Goal: Task Accomplishment & Management: Use online tool/utility

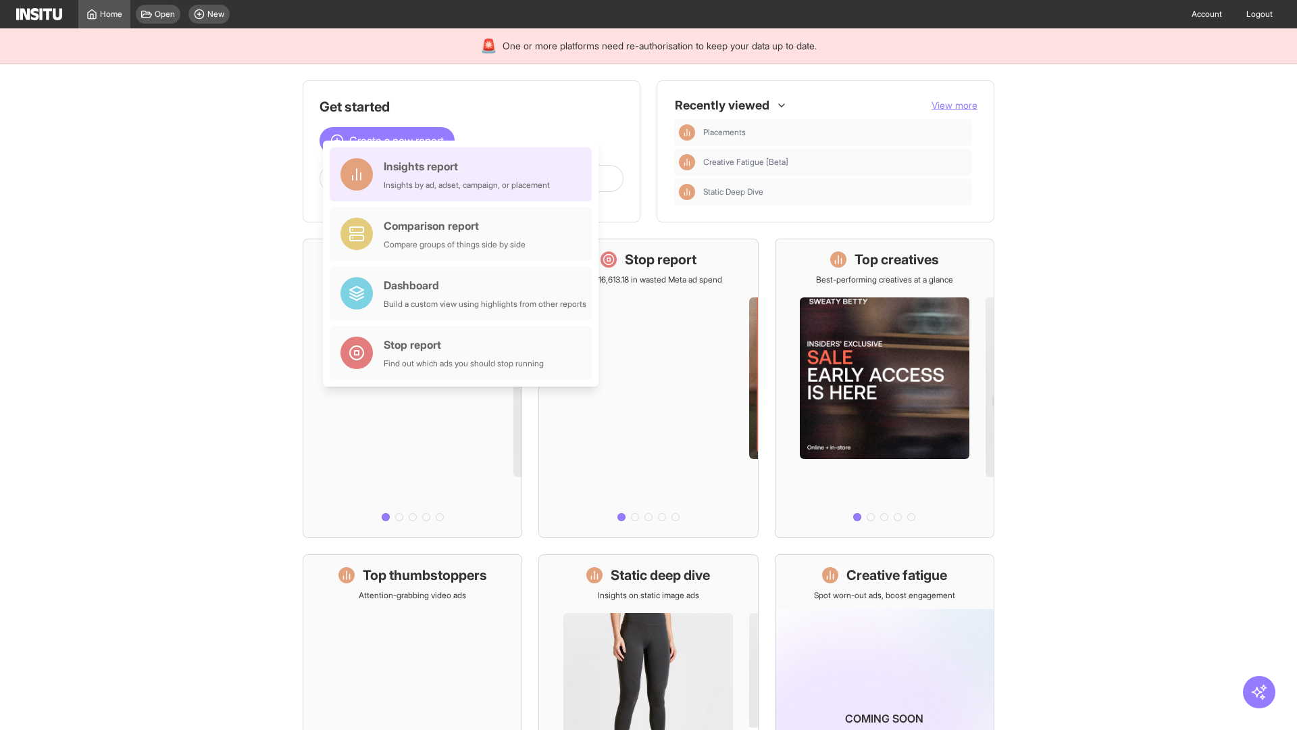
click at [464, 174] on div "Insights report Insights by ad, adset, campaign, or placement" at bounding box center [467, 174] width 166 height 32
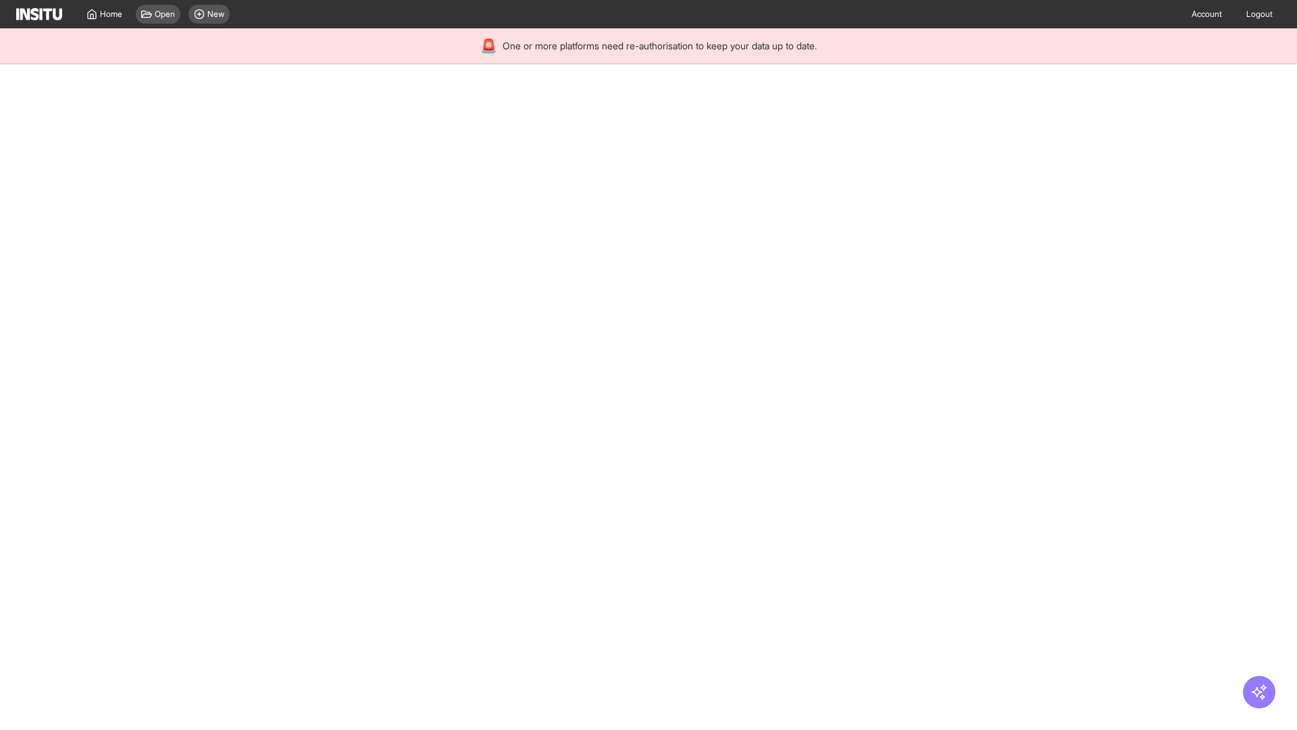
select select "**"
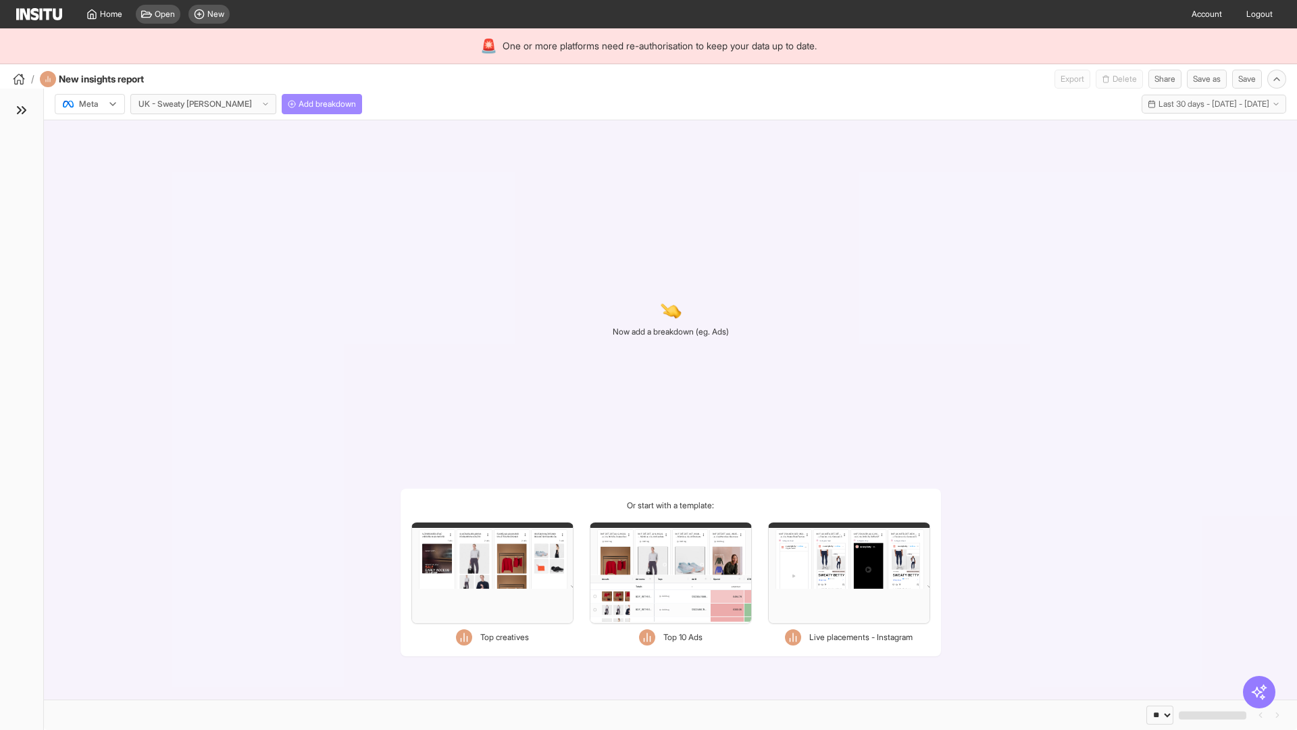
click at [299, 104] on span "Add breakdown" at bounding box center [327, 104] width 57 height 11
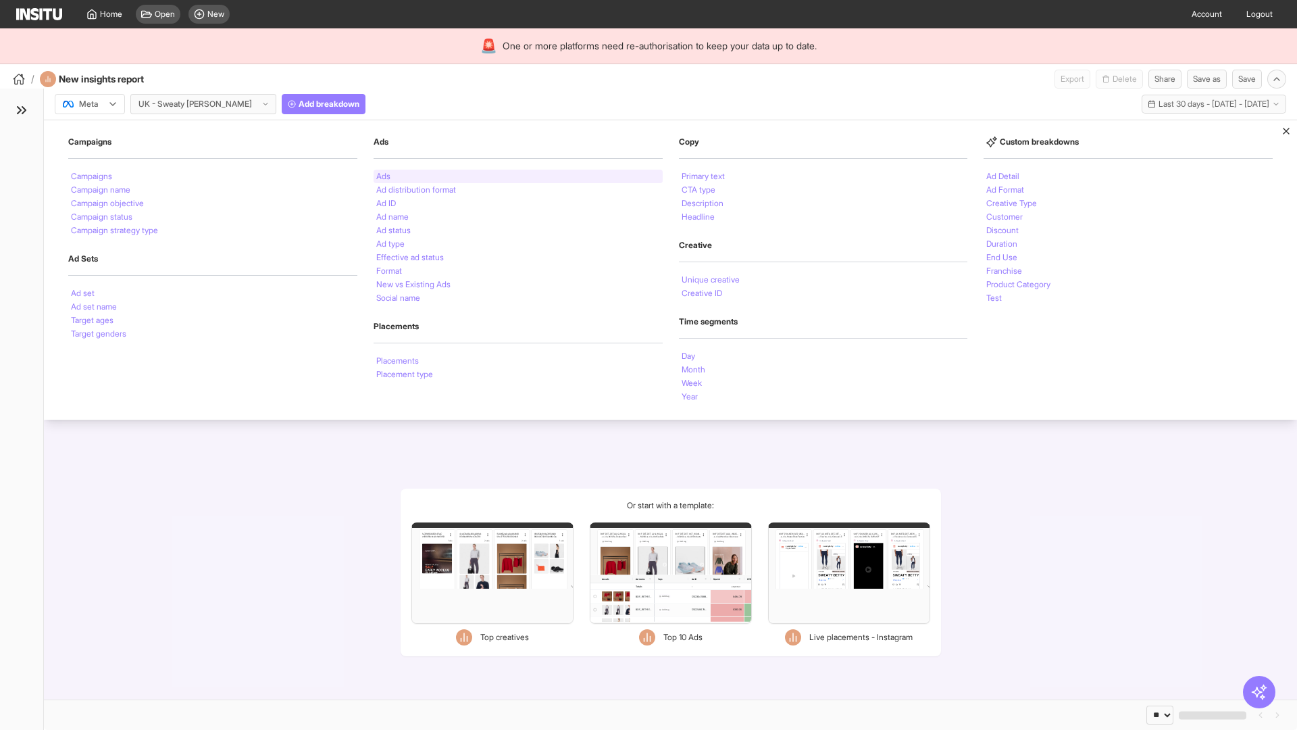
click at [383, 176] on li "Ads" at bounding box center [383, 176] width 14 height 8
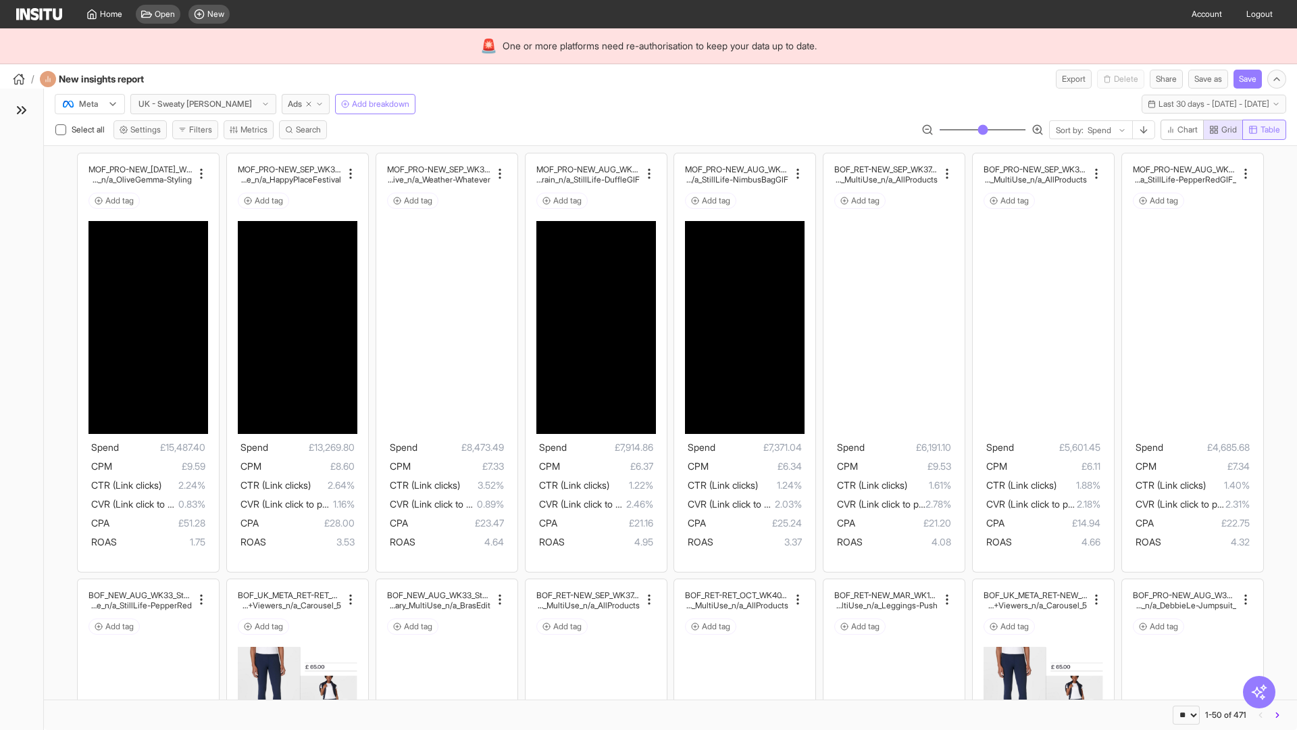
click at [1263, 130] on span "Table" at bounding box center [1271, 129] width 20 height 11
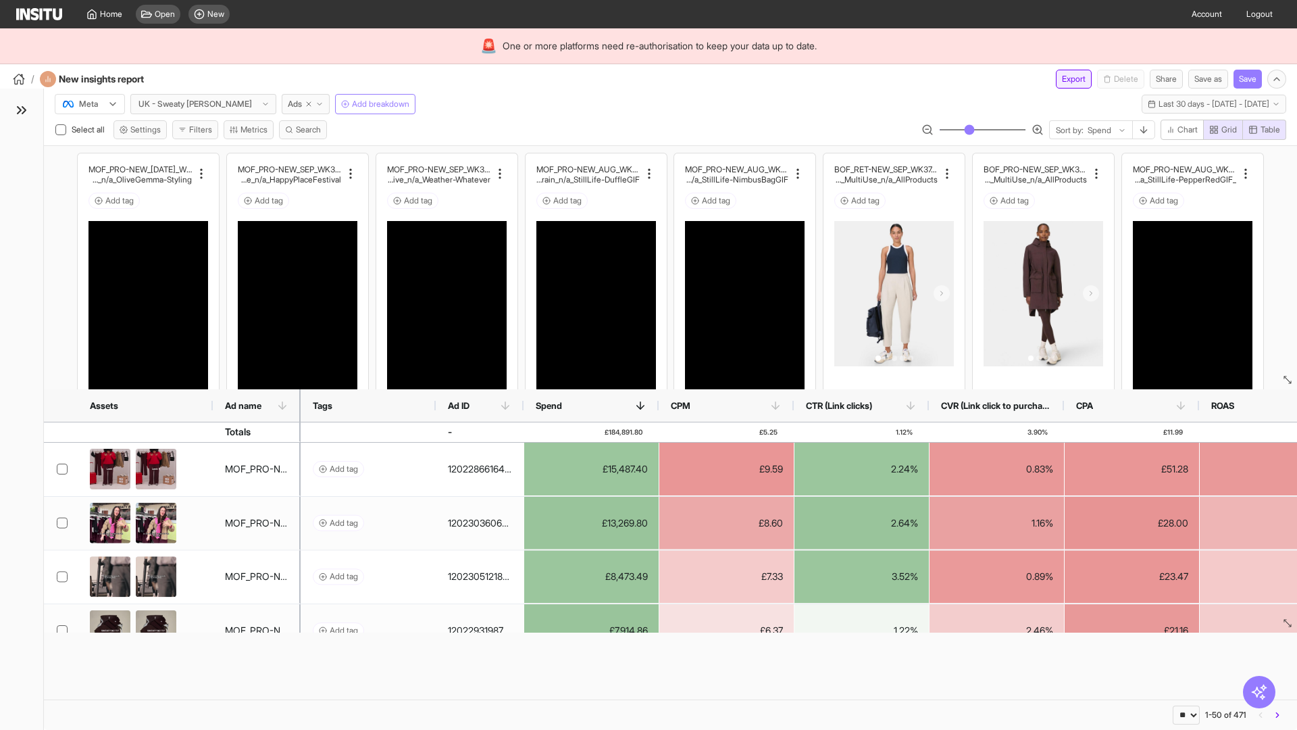
click at [1066, 79] on button "Export" at bounding box center [1074, 79] width 36 height 19
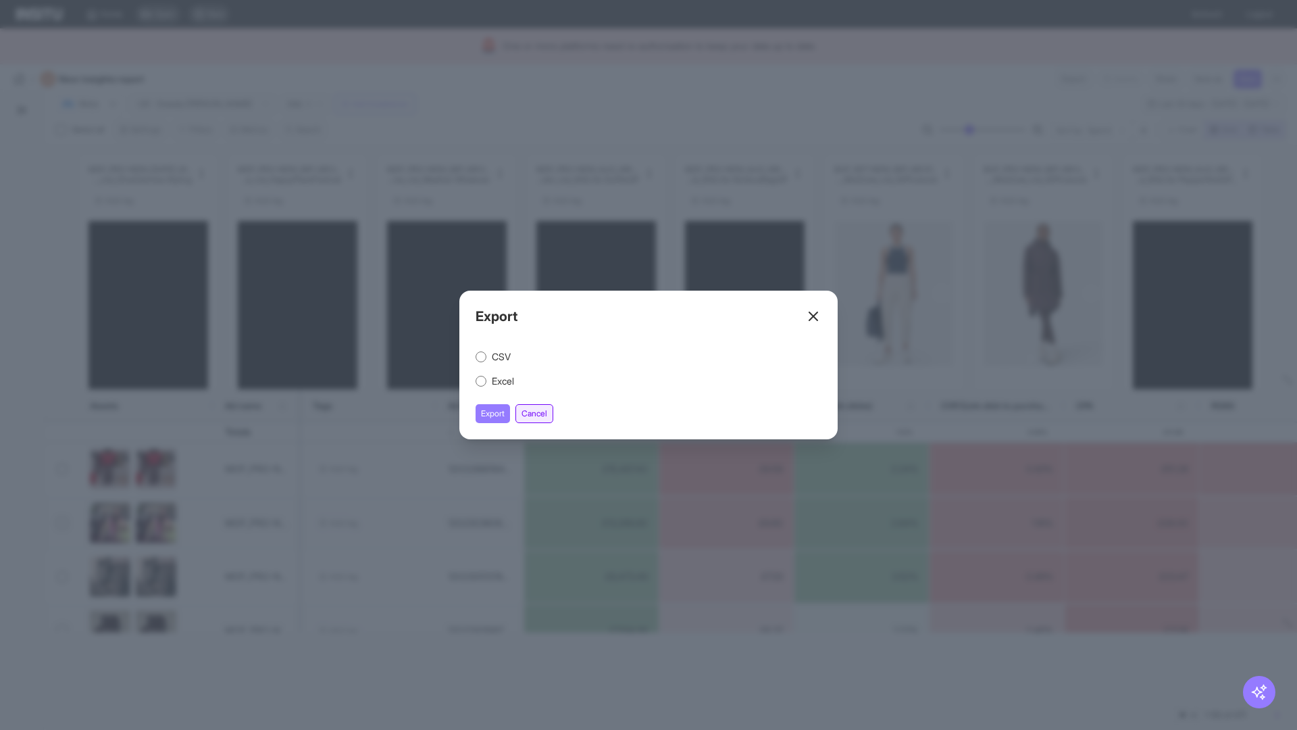
click at [536, 413] on button "Cancel" at bounding box center [535, 413] width 38 height 19
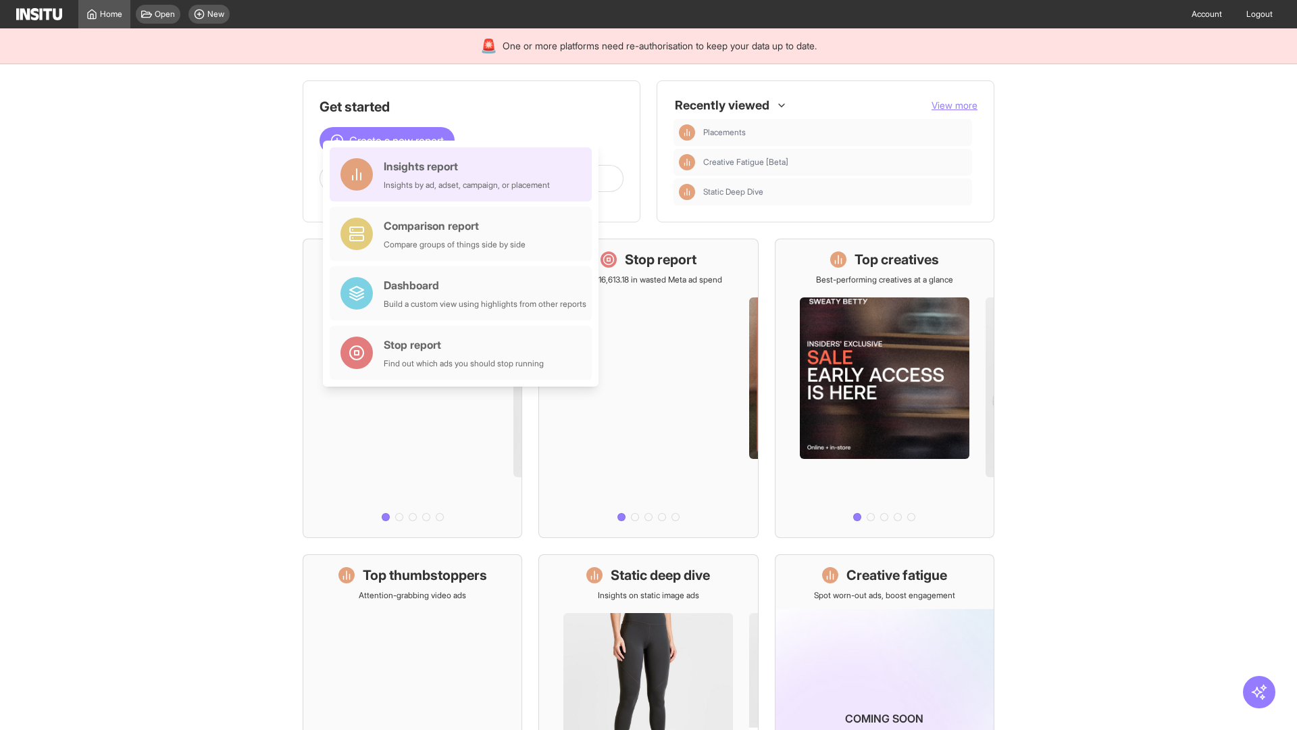
click at [464, 174] on div "Insights report Insights by ad, adset, campaign, or placement" at bounding box center [467, 174] width 166 height 32
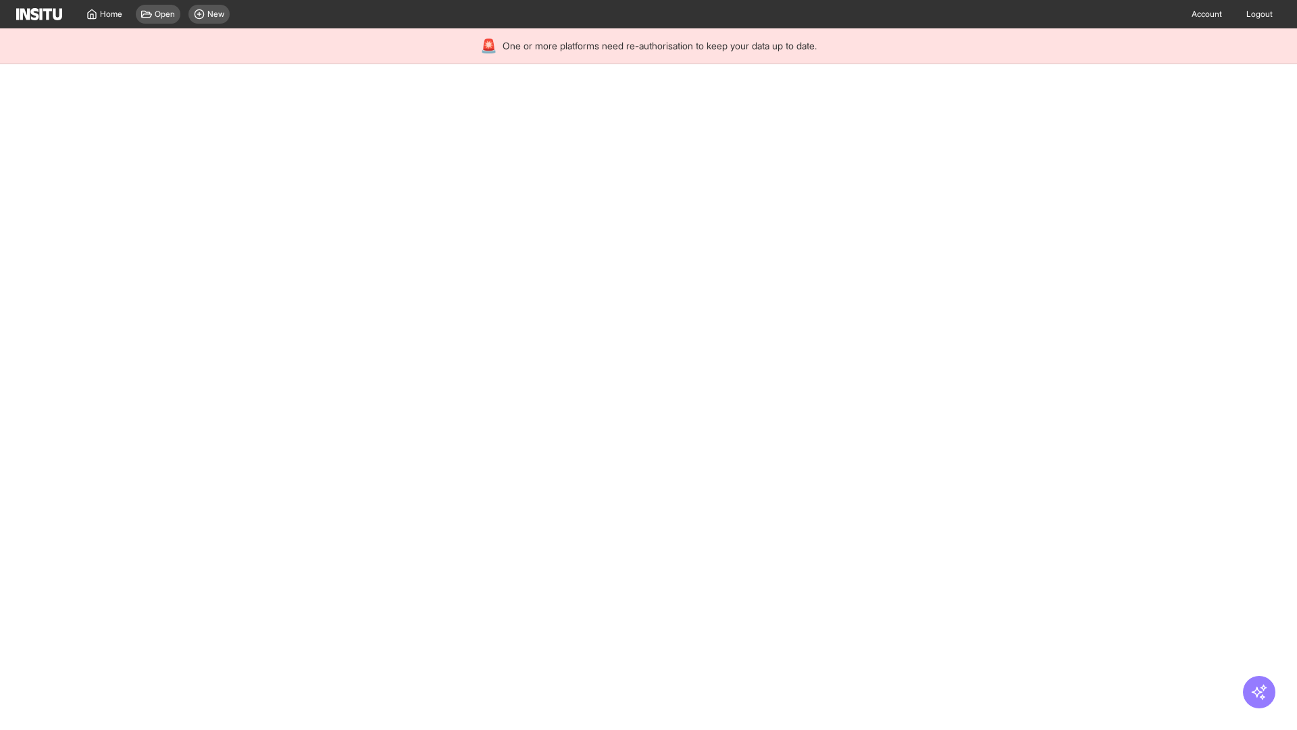
select select "**"
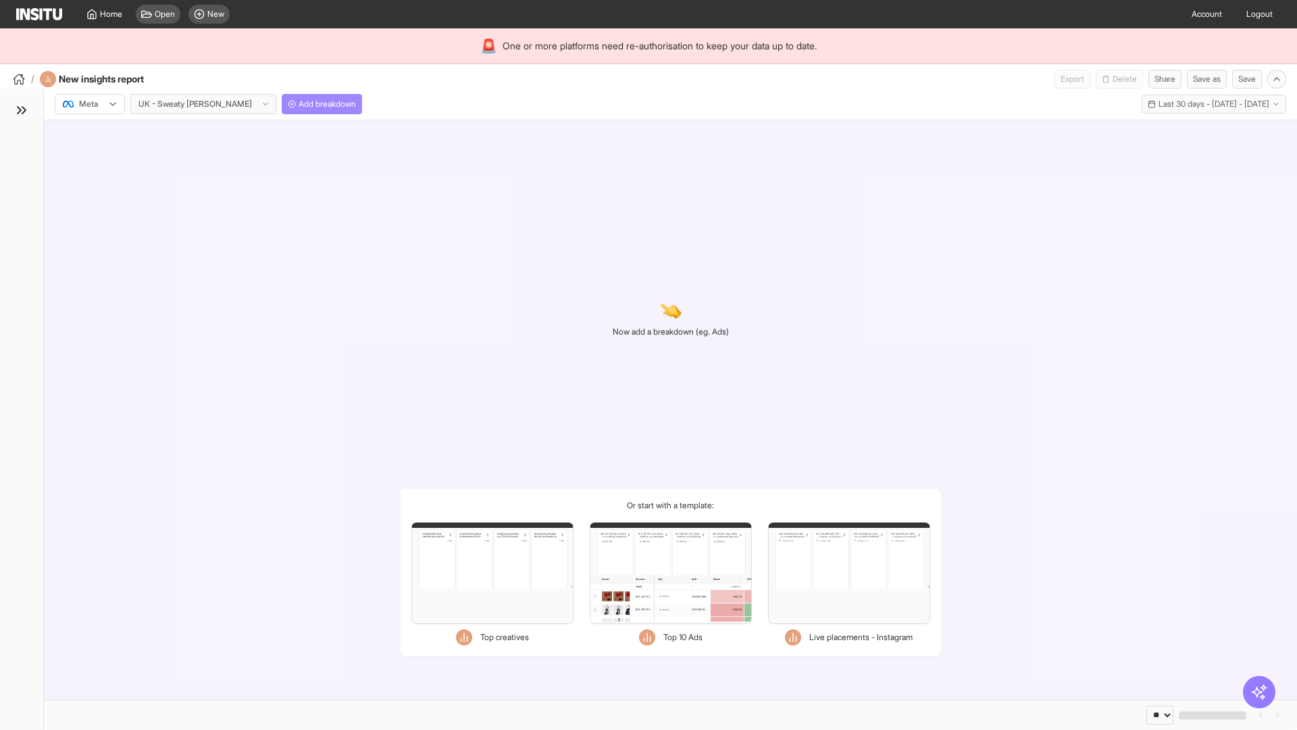
click at [299, 104] on span "Add breakdown" at bounding box center [327, 104] width 57 height 11
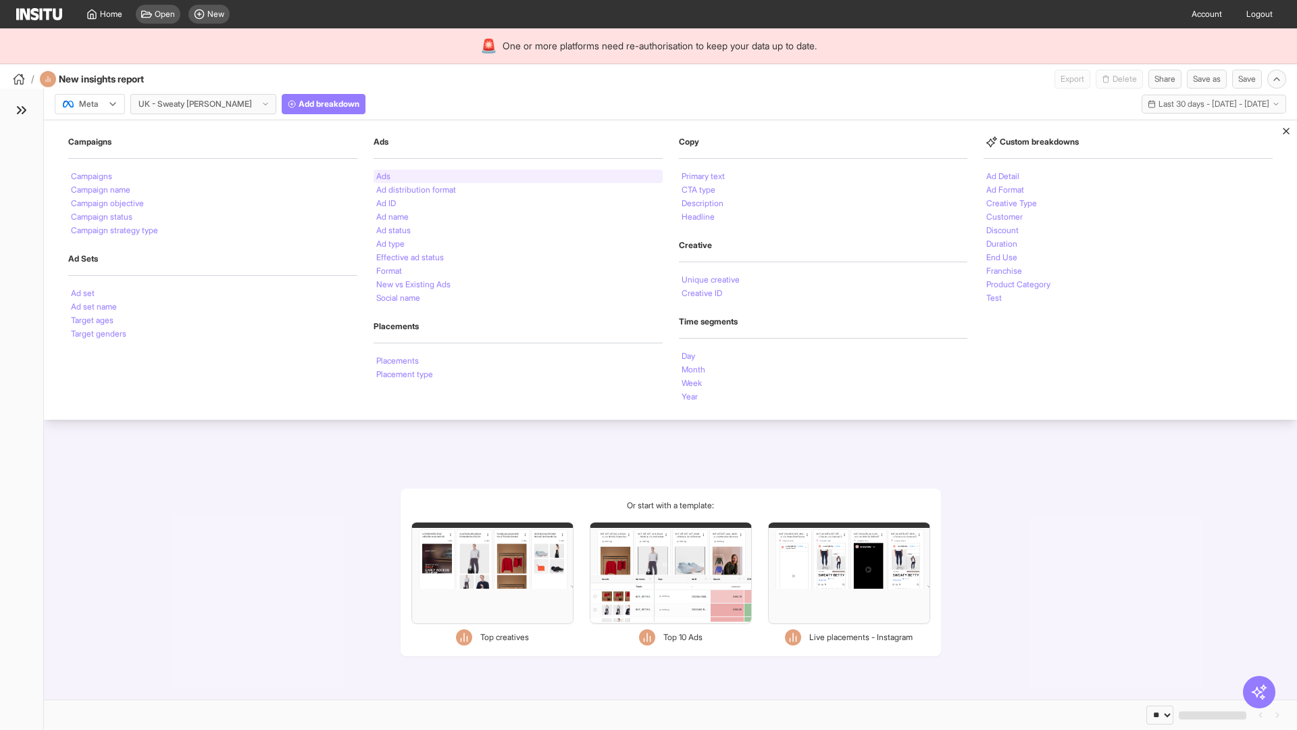
click at [383, 176] on li "Ads" at bounding box center [383, 176] width 14 height 8
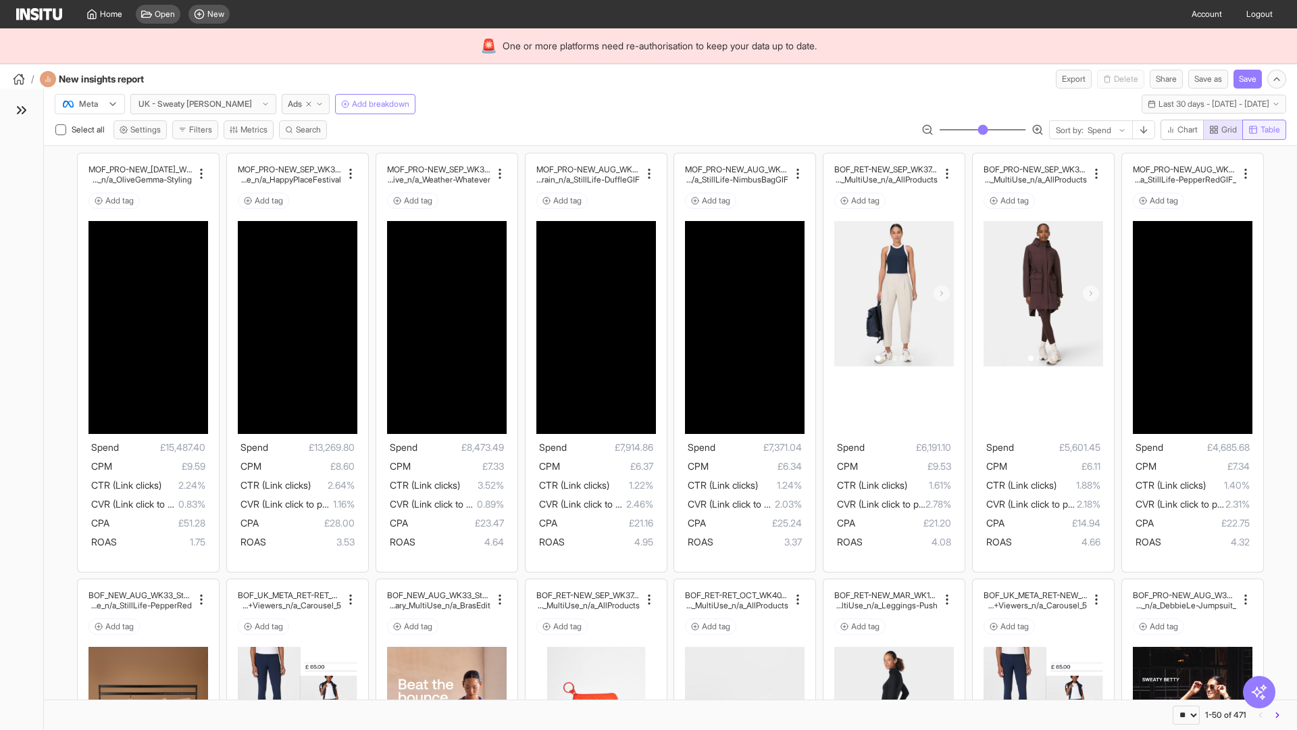
click at [1263, 130] on span "Table" at bounding box center [1271, 129] width 20 height 11
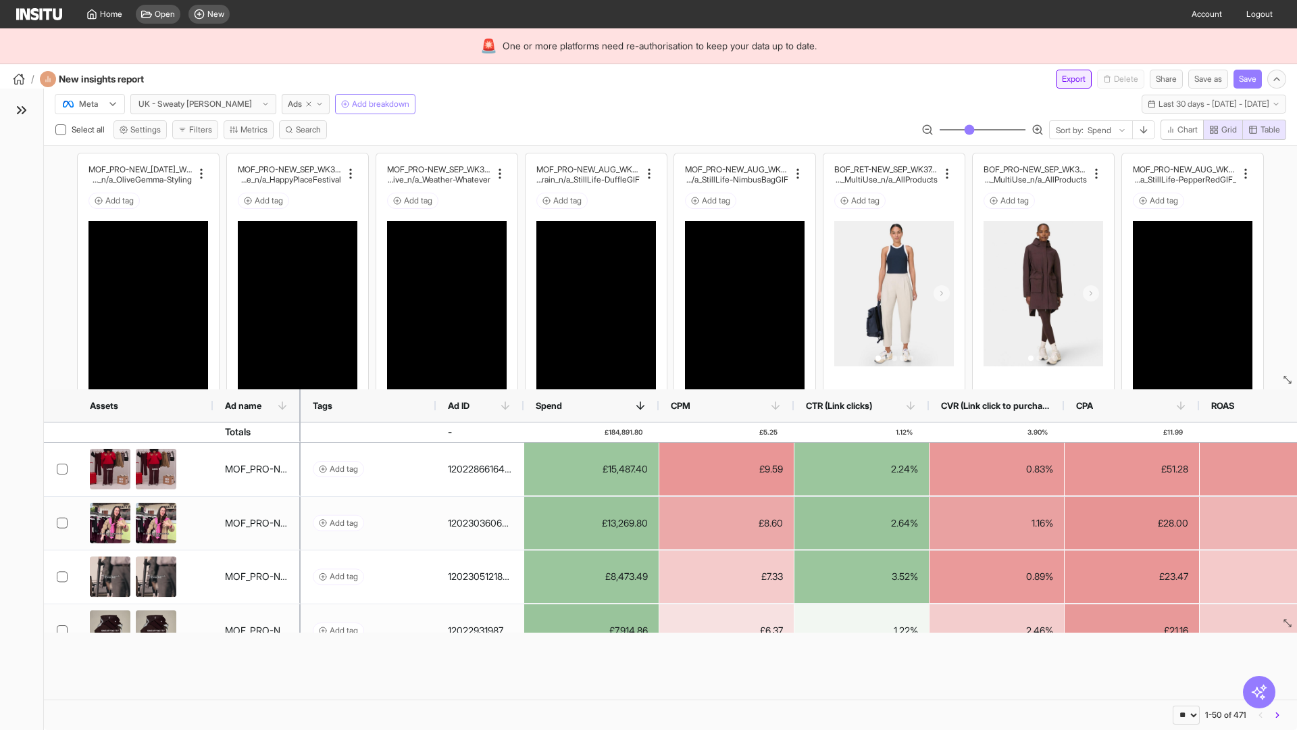
click at [1066, 79] on button "Export" at bounding box center [1074, 79] width 36 height 19
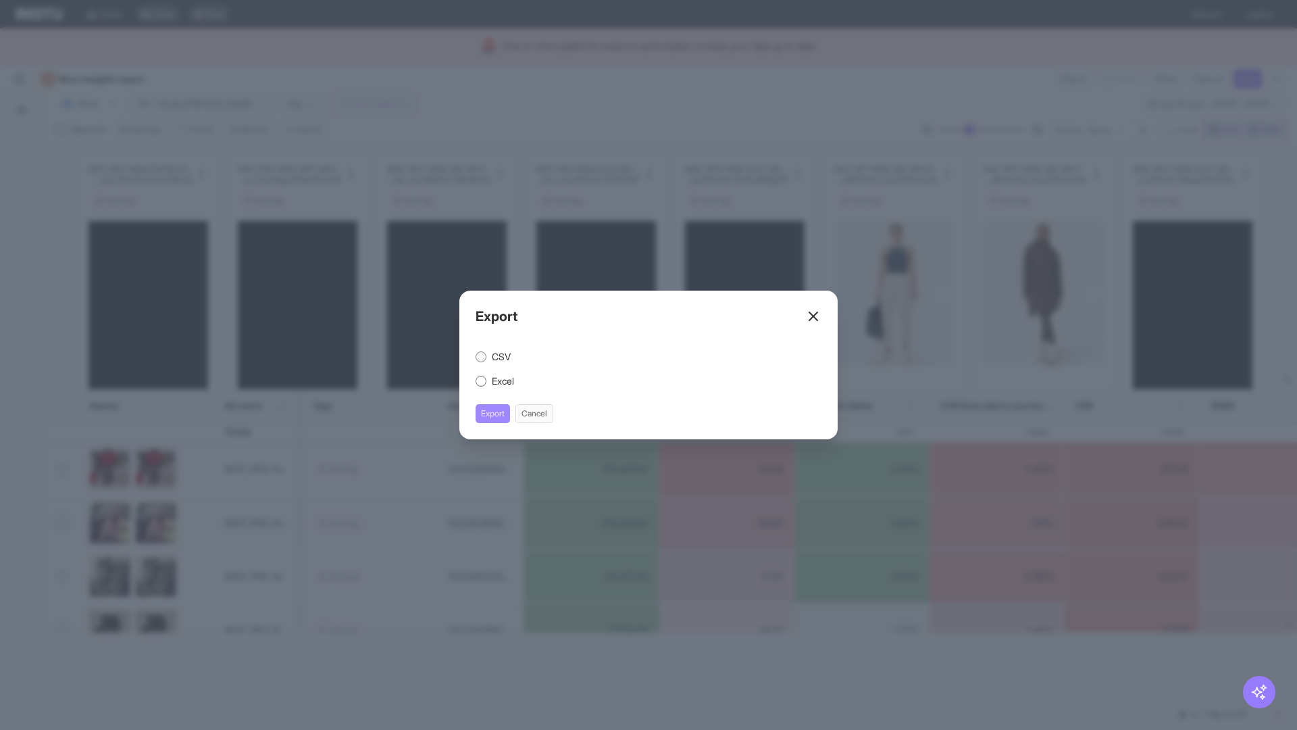
click at [493, 413] on button "Export" at bounding box center [493, 413] width 34 height 19
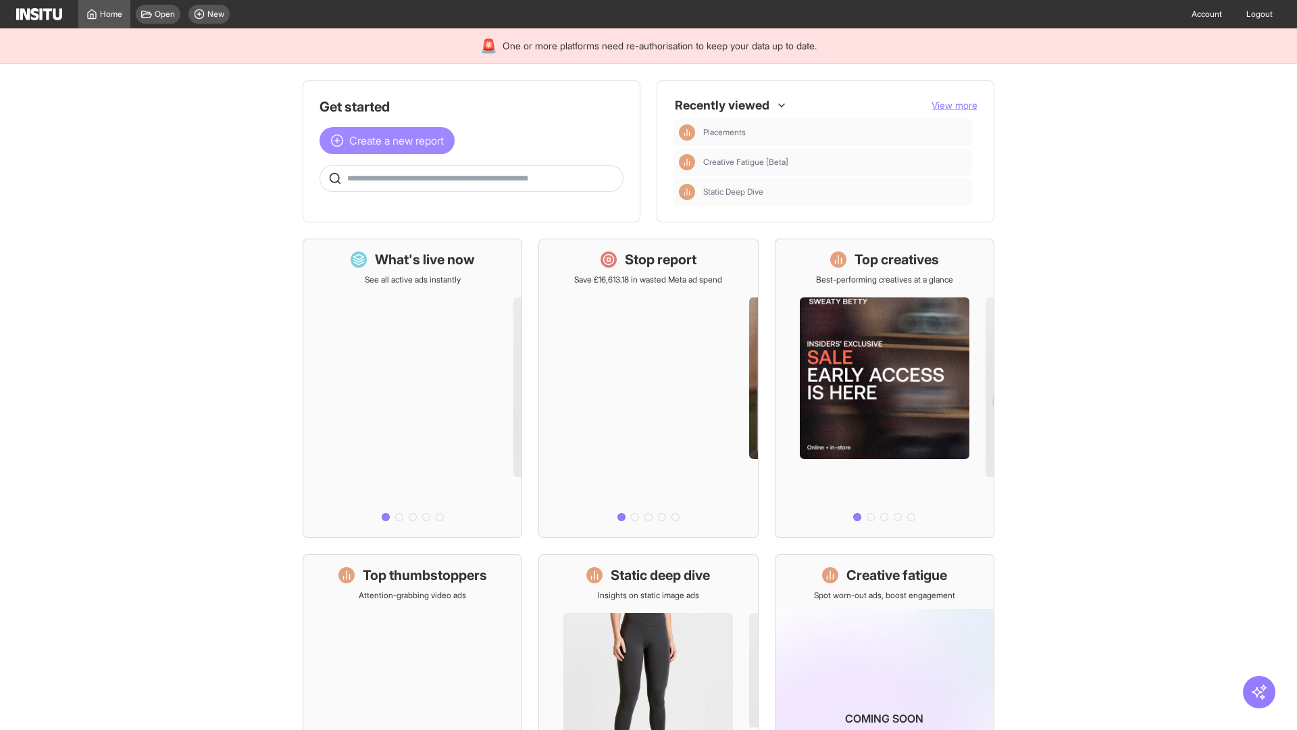
click at [391, 141] on span "Create a new report" at bounding box center [396, 140] width 95 height 16
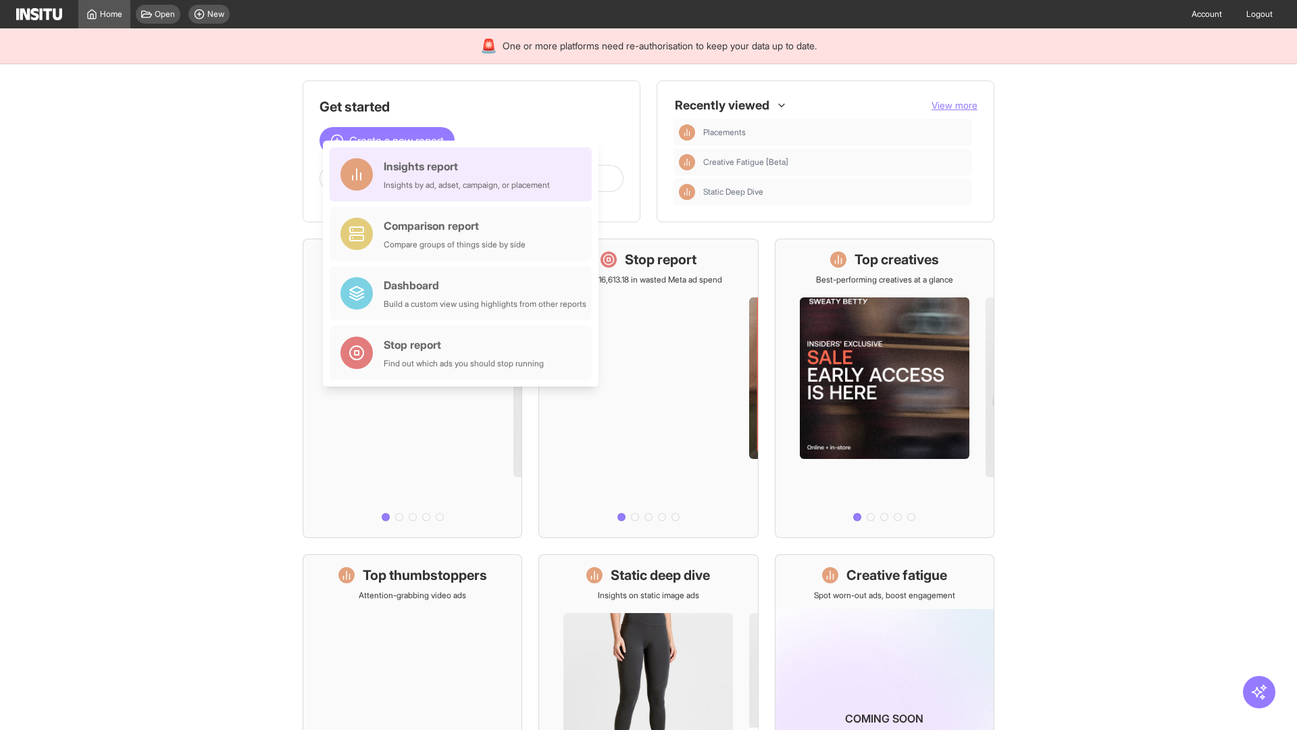
click at [464, 174] on div "Insights report Insights by ad, adset, campaign, or placement" at bounding box center [467, 174] width 166 height 32
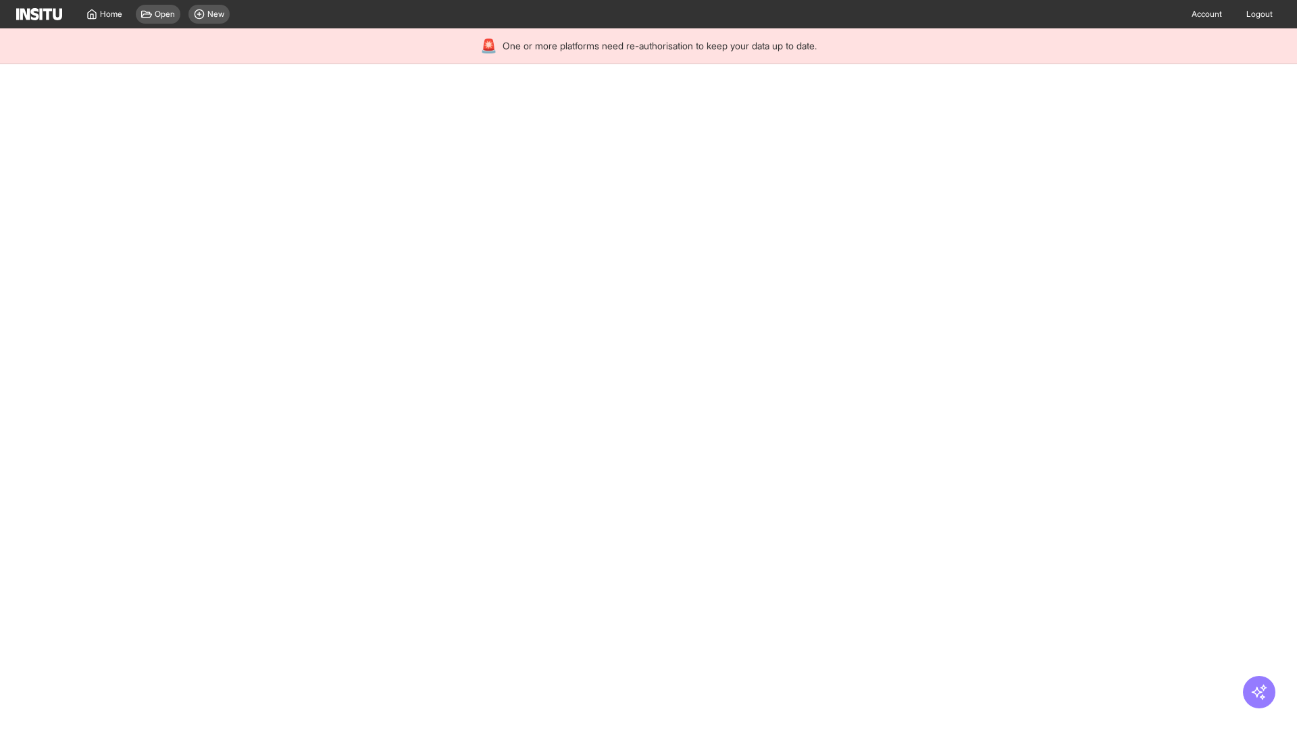
select select "**"
